Goal: Task Accomplishment & Management: Use online tool/utility

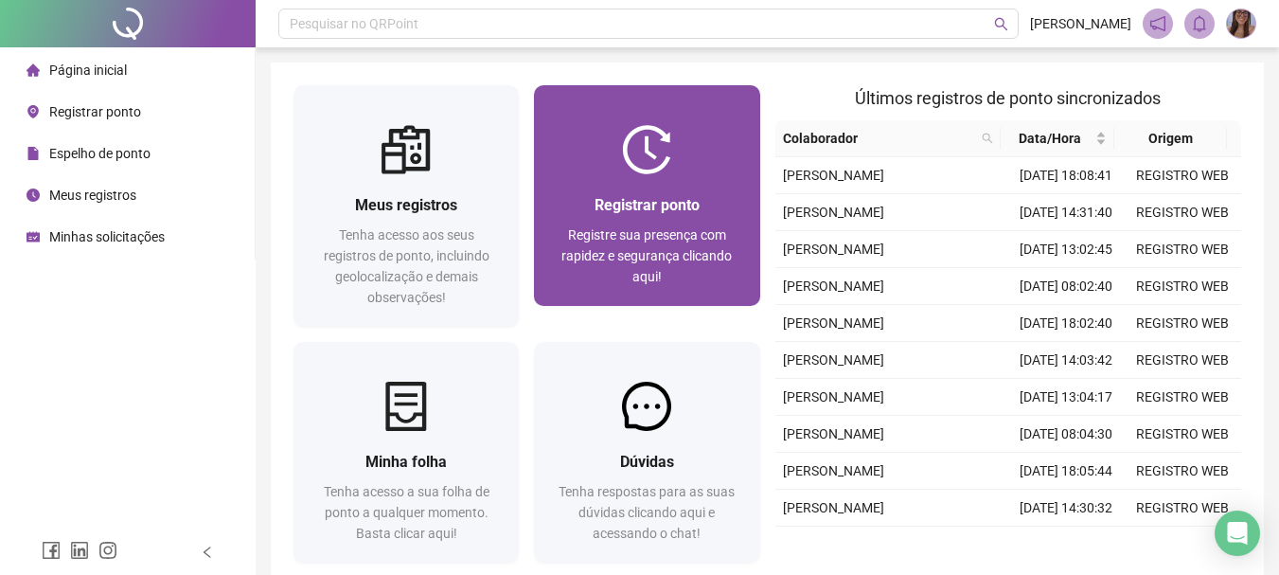
click at [640, 153] on img at bounding box center [646, 149] width 49 height 49
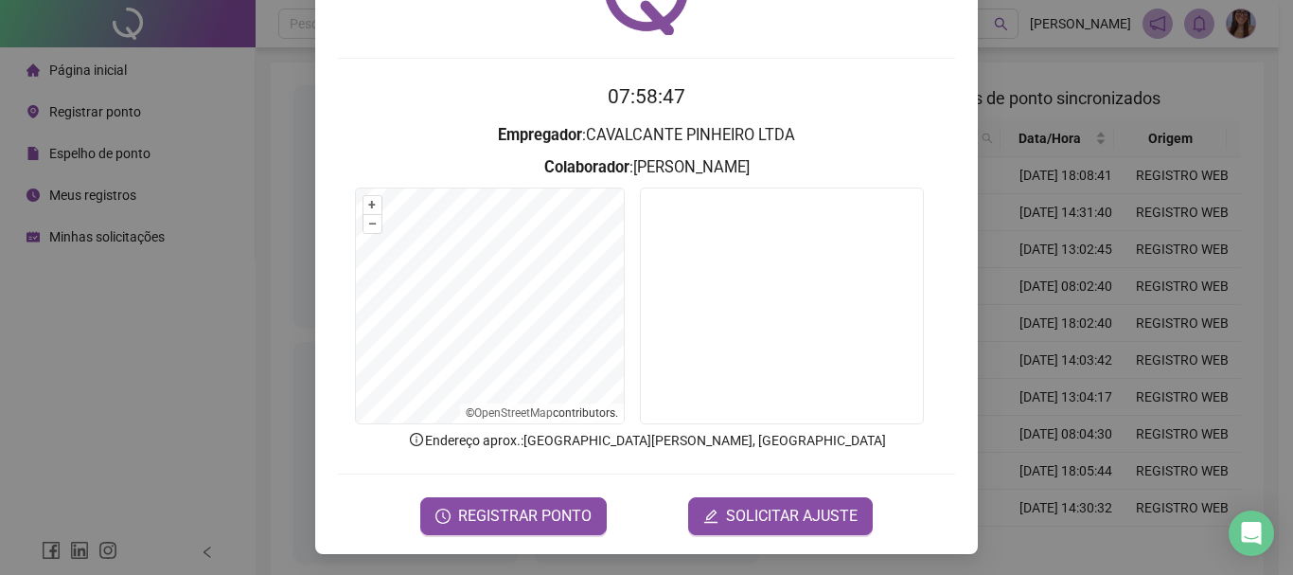
scroll to position [123, 0]
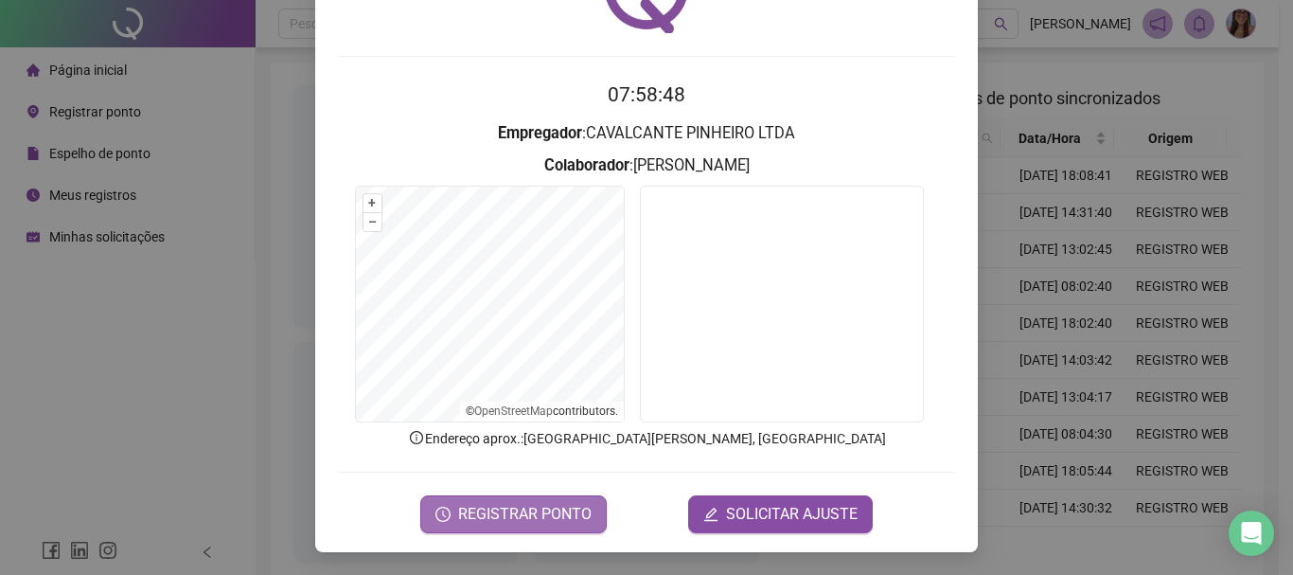
click at [529, 510] on span "REGISTRAR PONTO" at bounding box center [524, 514] width 133 height 23
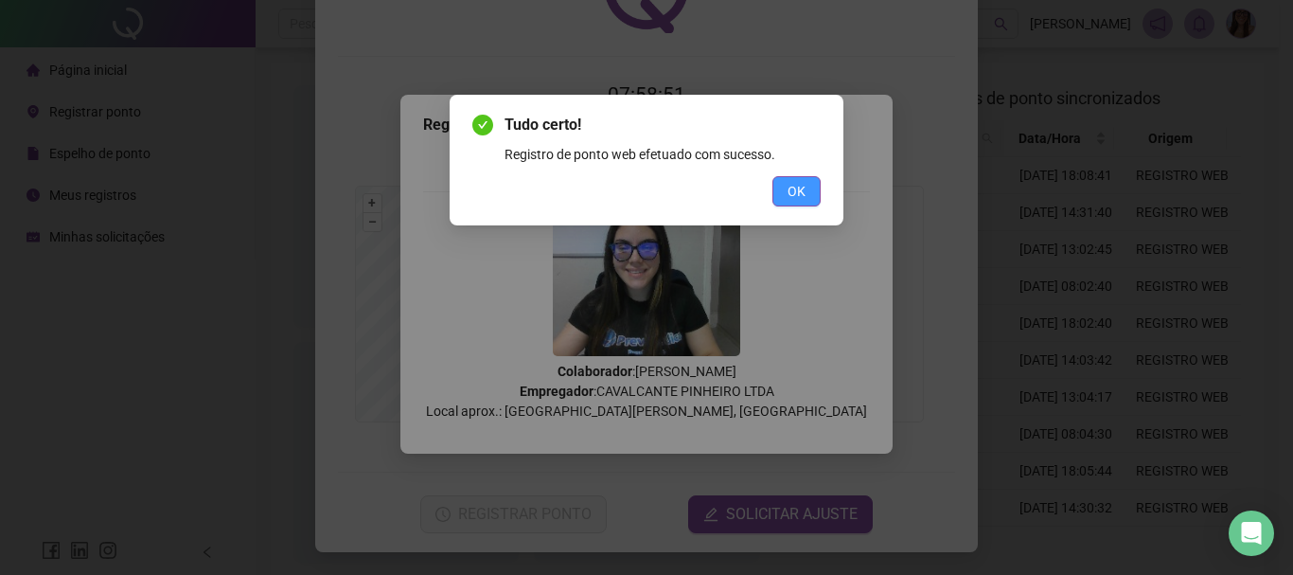
click at [809, 199] on button "OK" at bounding box center [796, 191] width 48 height 30
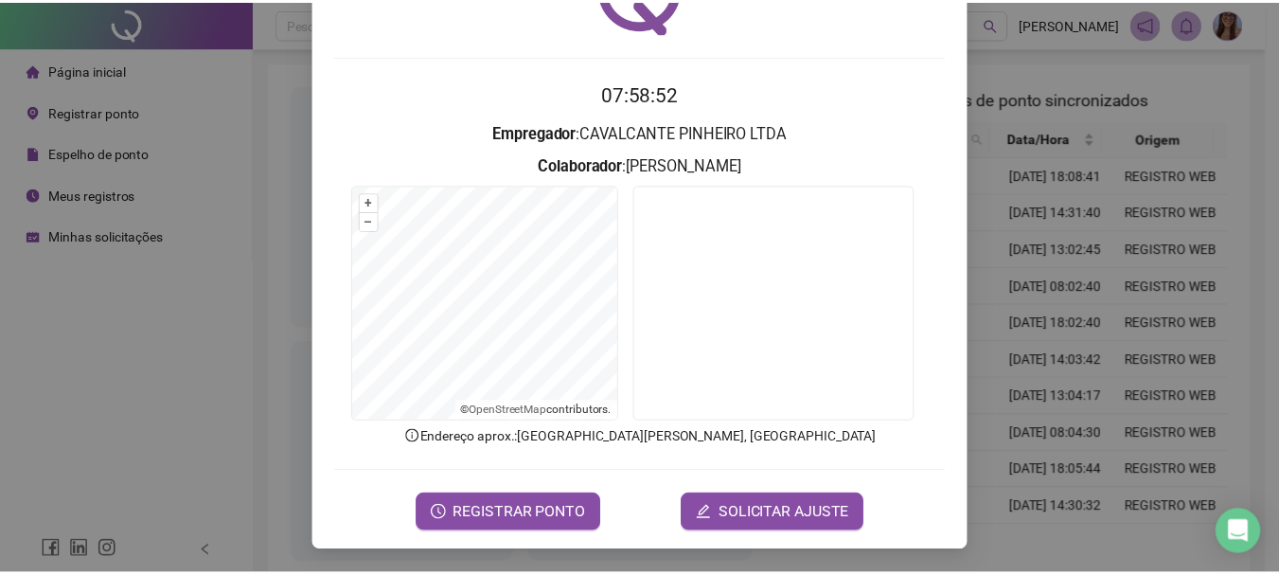
scroll to position [0, 0]
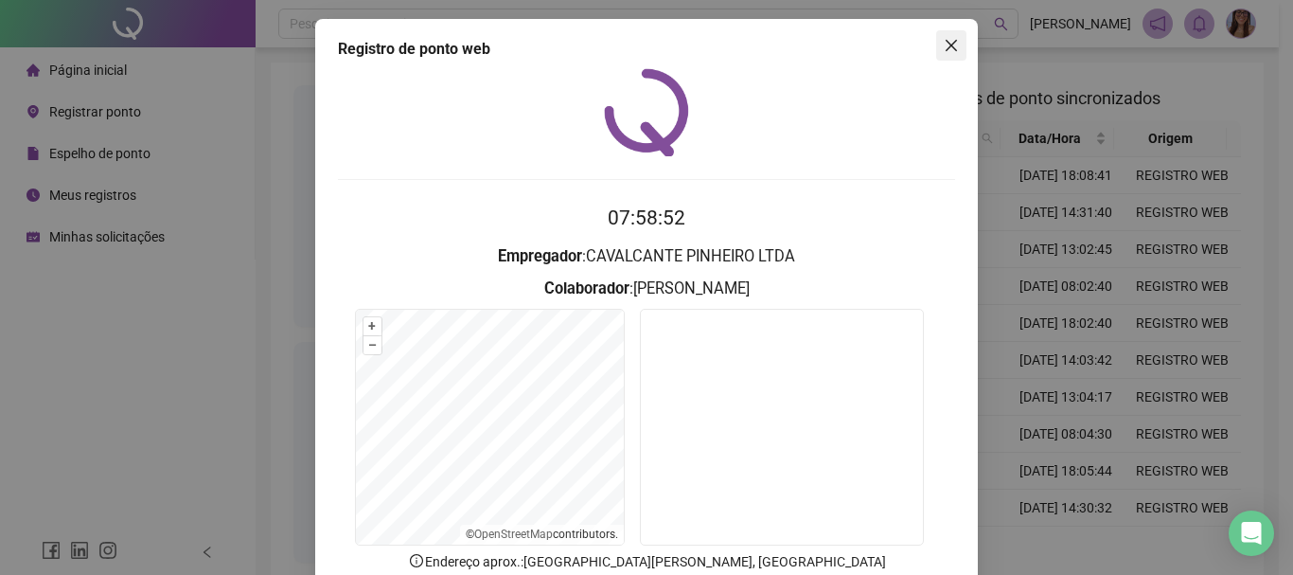
click at [950, 44] on icon "close" at bounding box center [951, 45] width 15 height 15
